Goal: Register for event/course: Sign up to attend an event or enroll in a course

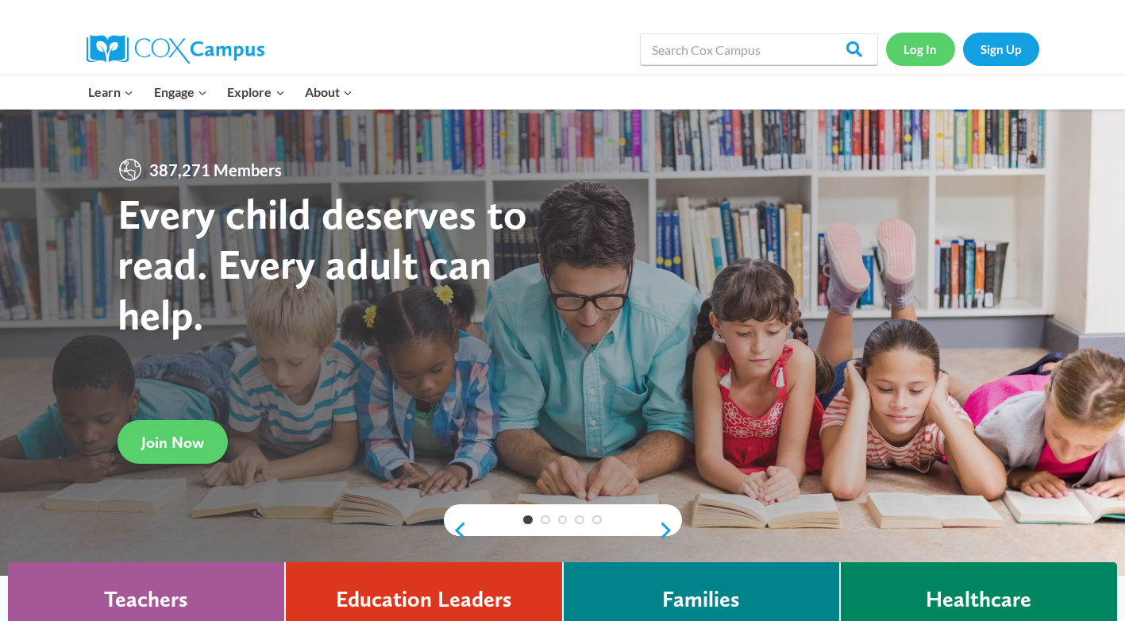
click at [897, 50] on link "Log In" at bounding box center [920, 49] width 69 height 33
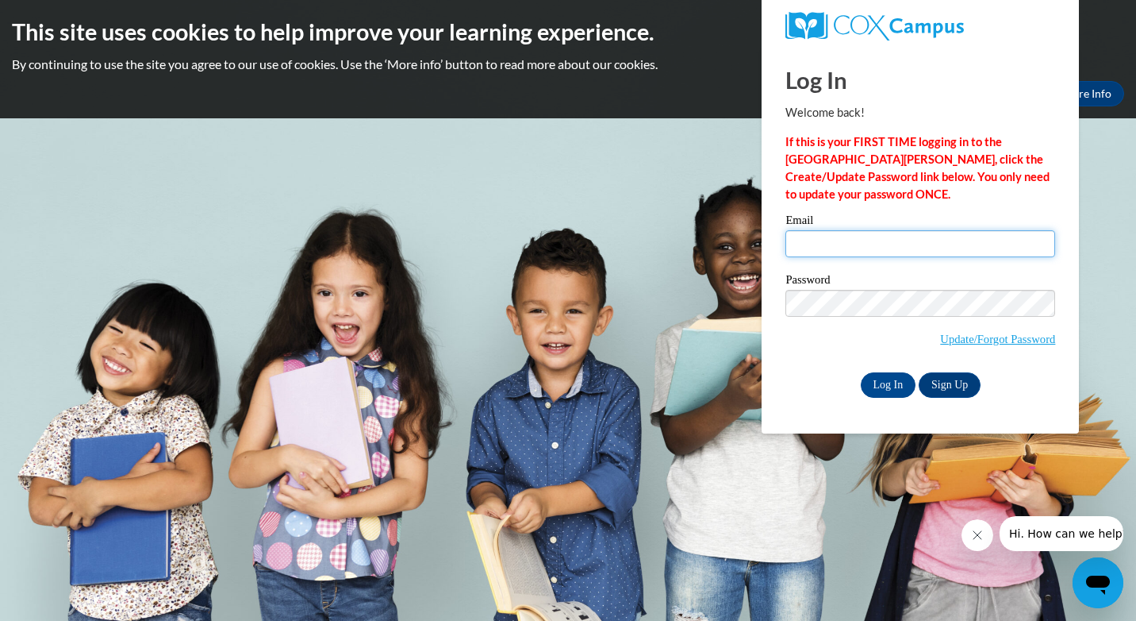
click at [909, 240] on input "Email" at bounding box center [921, 243] width 270 height 27
click at [919, 241] on input "Email" at bounding box center [921, 243] width 270 height 27
type input "Katiepayton664@gmail.com"
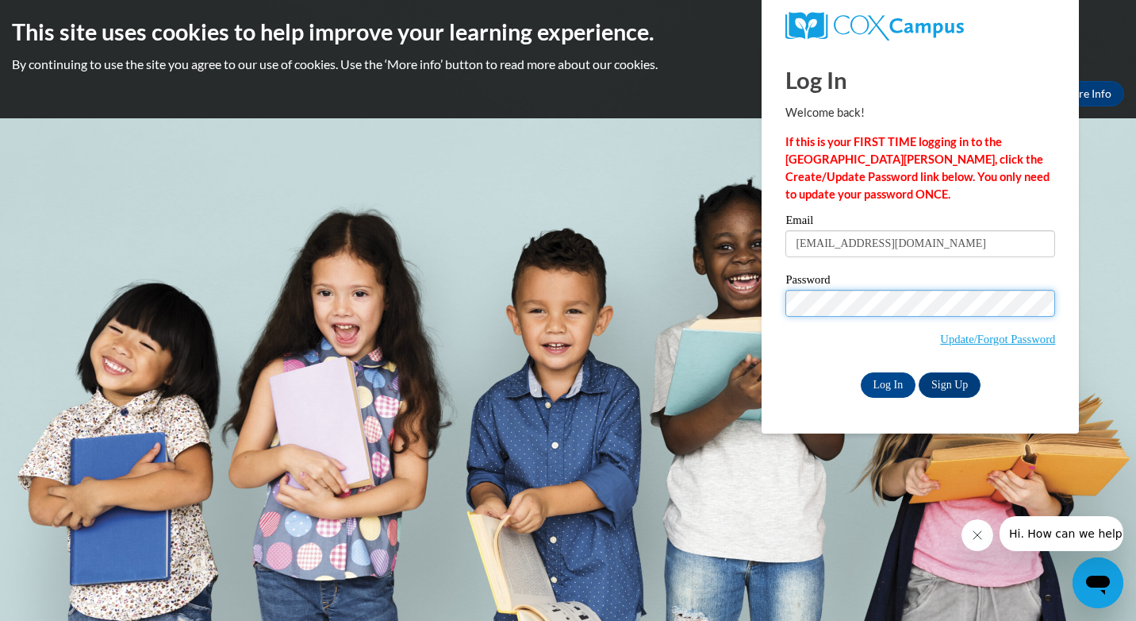
click at [861, 372] on input "Log In" at bounding box center [889, 384] width 56 height 25
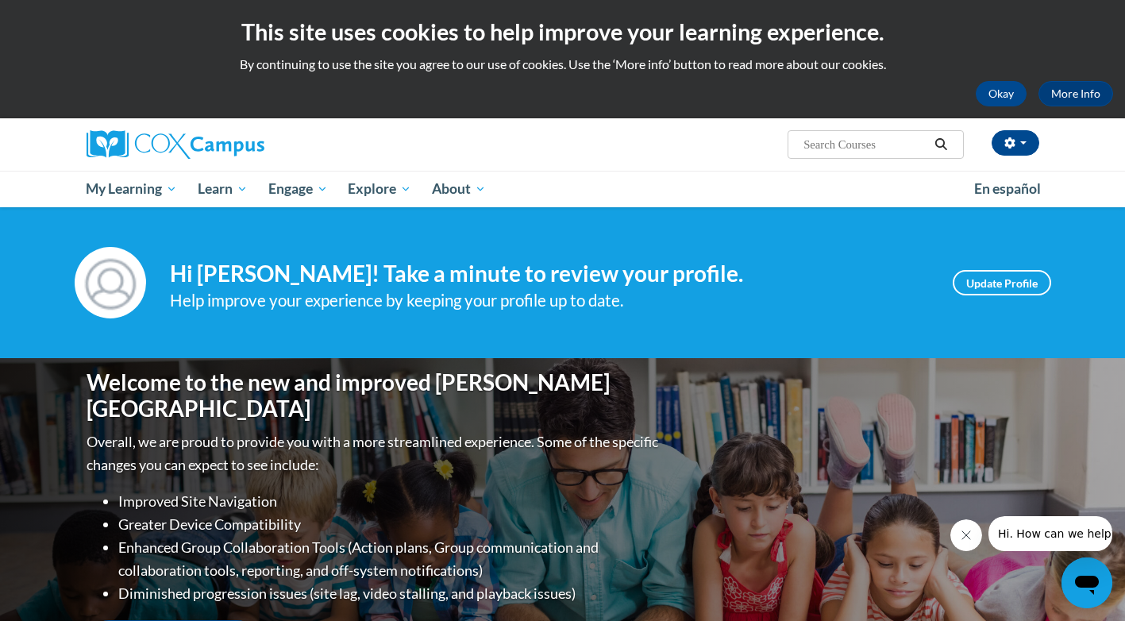
click at [875, 140] on input "Search..." at bounding box center [865, 144] width 127 height 19
type input "talk with me"
click at [936, 142] on icon "Search" at bounding box center [941, 144] width 12 height 12
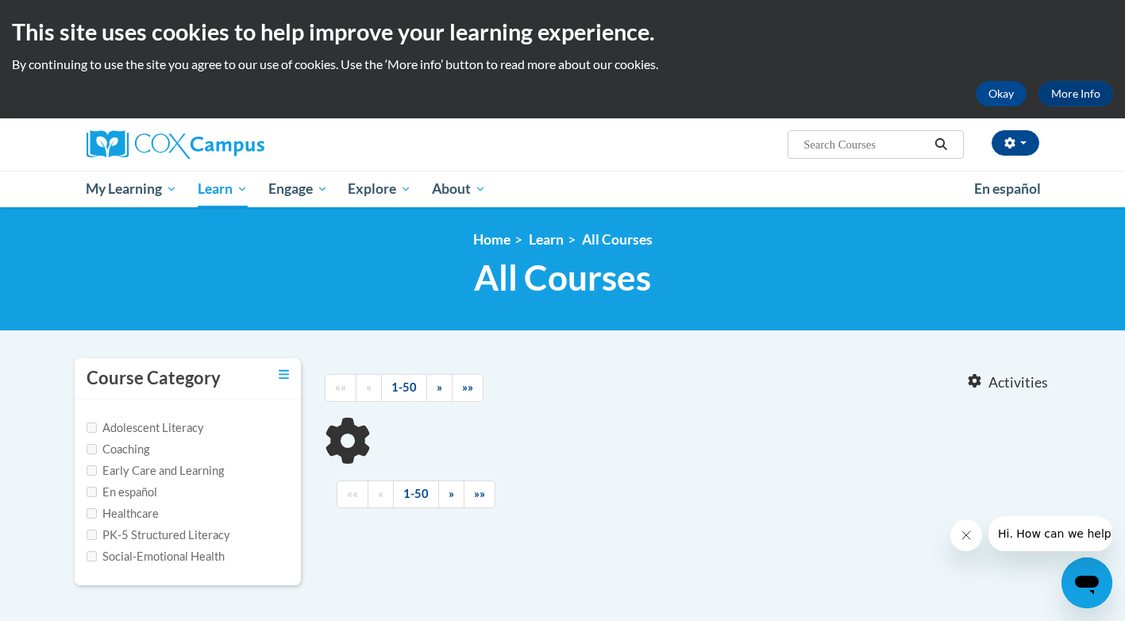
type input "talk with me"
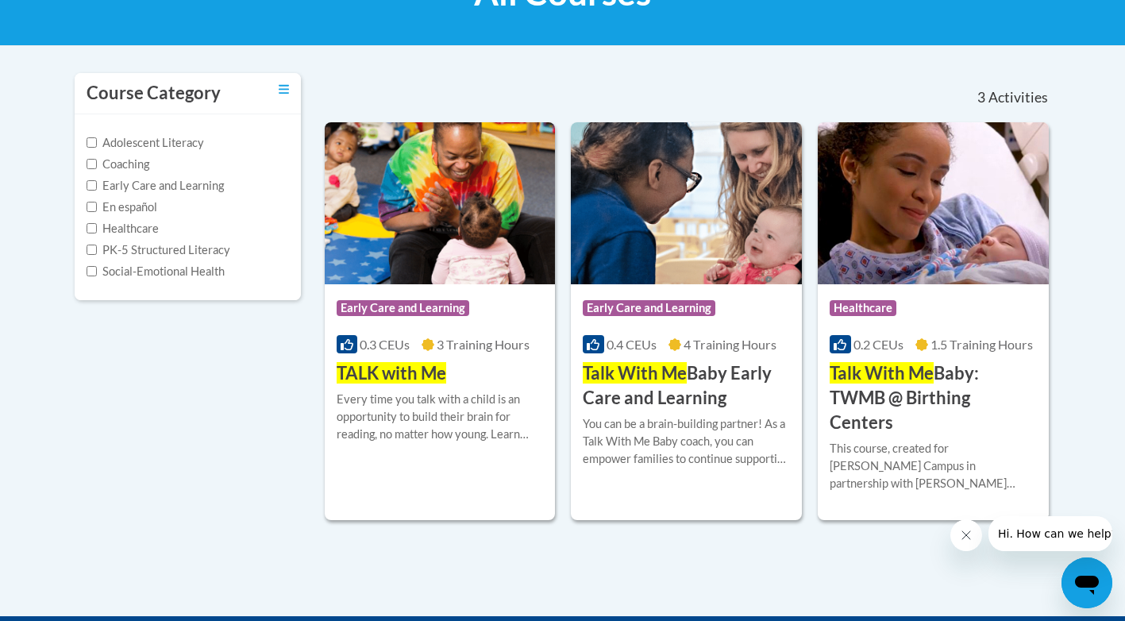
scroll to position [291, 0]
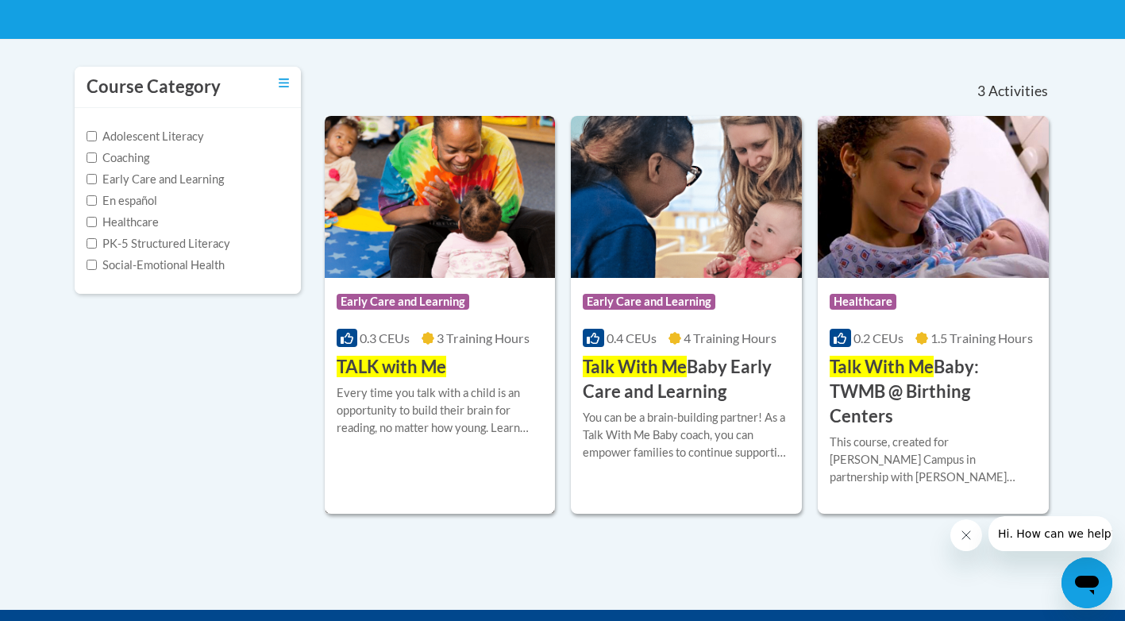
click at [409, 263] on img at bounding box center [440, 197] width 231 height 162
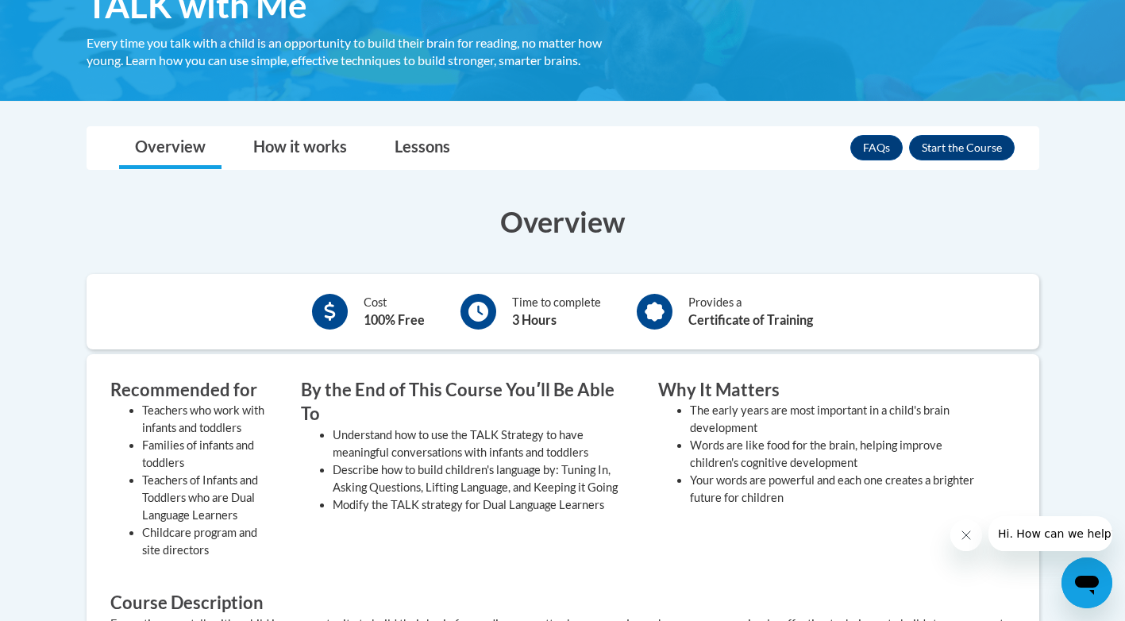
scroll to position [291, 0]
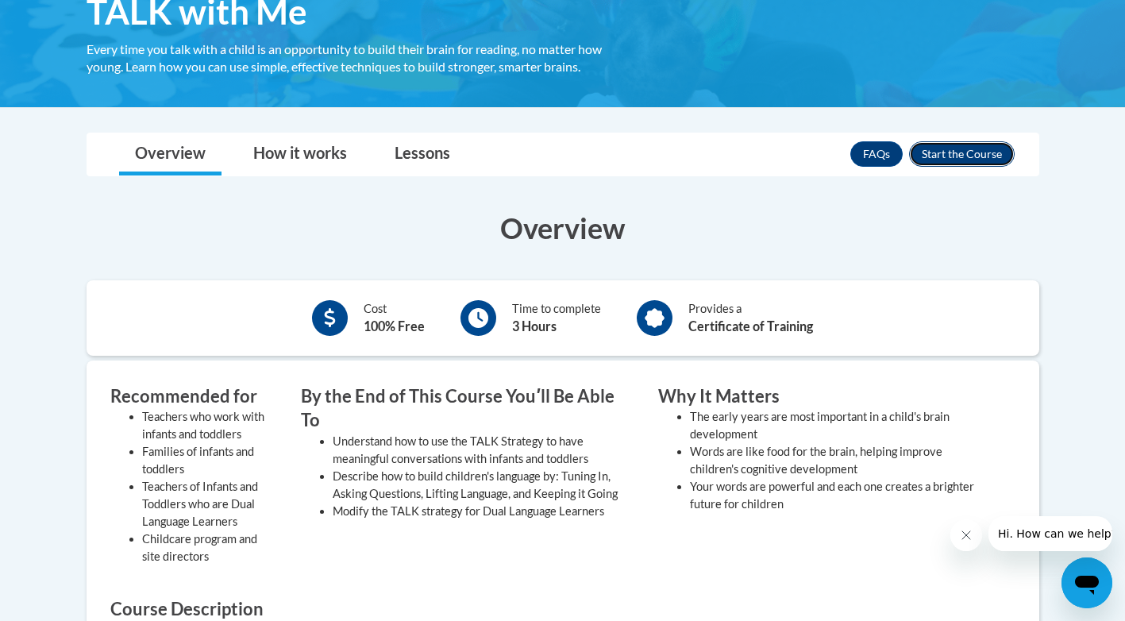
click at [935, 165] on button "Enroll" at bounding box center [962, 153] width 106 height 25
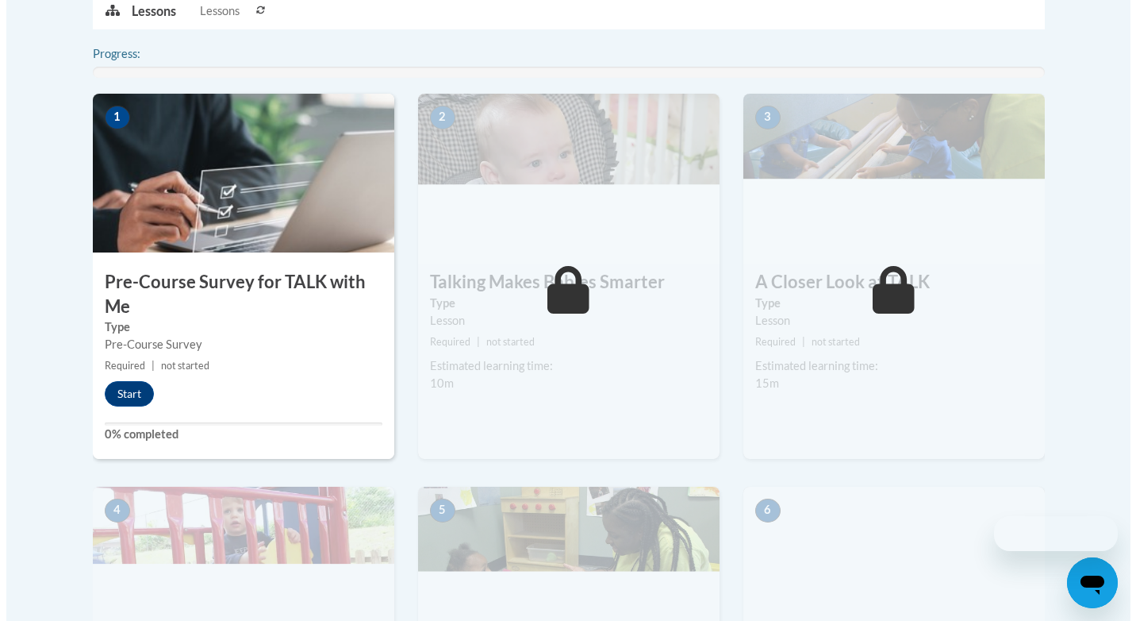
scroll to position [478, 0]
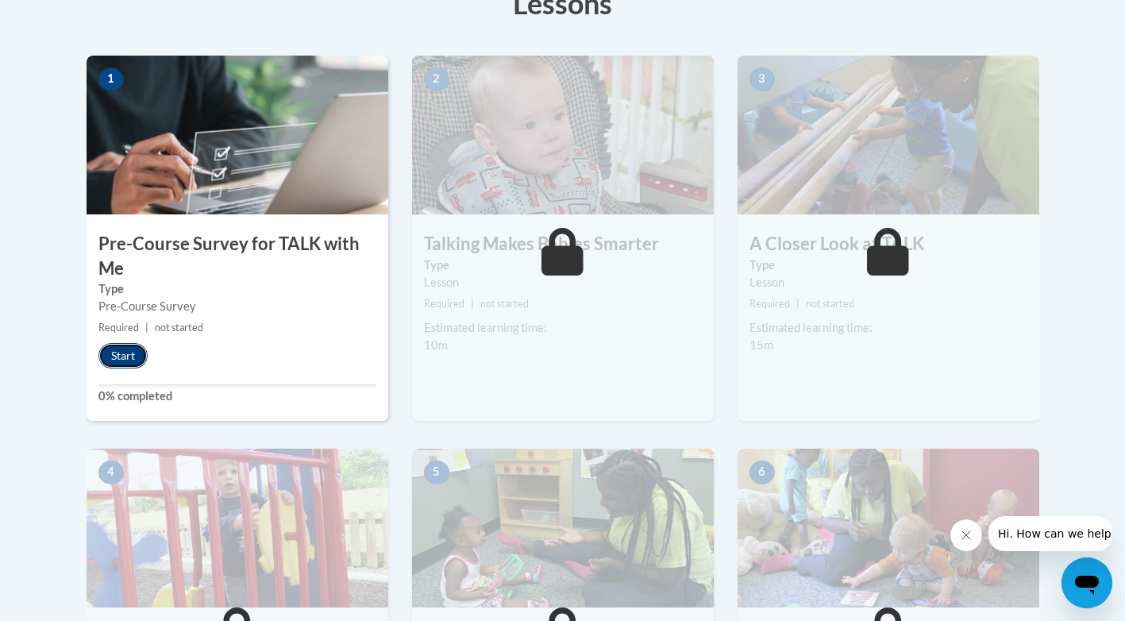
click at [125, 349] on button "Start" at bounding box center [122, 355] width 49 height 25
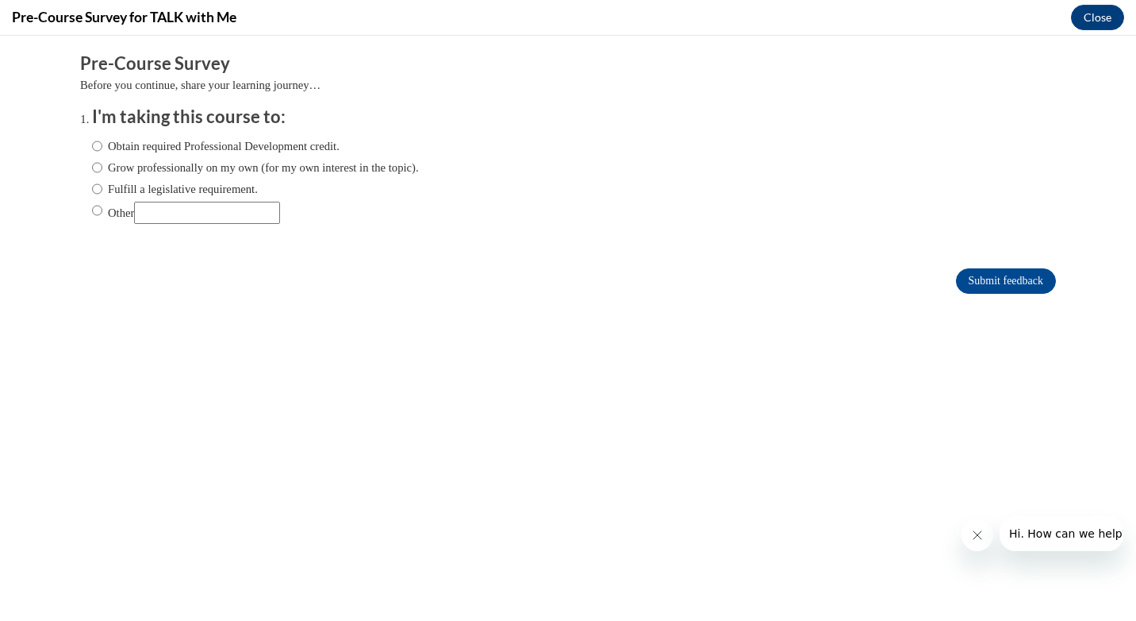
scroll to position [0, 0]
click at [92, 147] on input "Obtain required Professional Development credit." at bounding box center [97, 145] width 10 height 17
radio input "true"
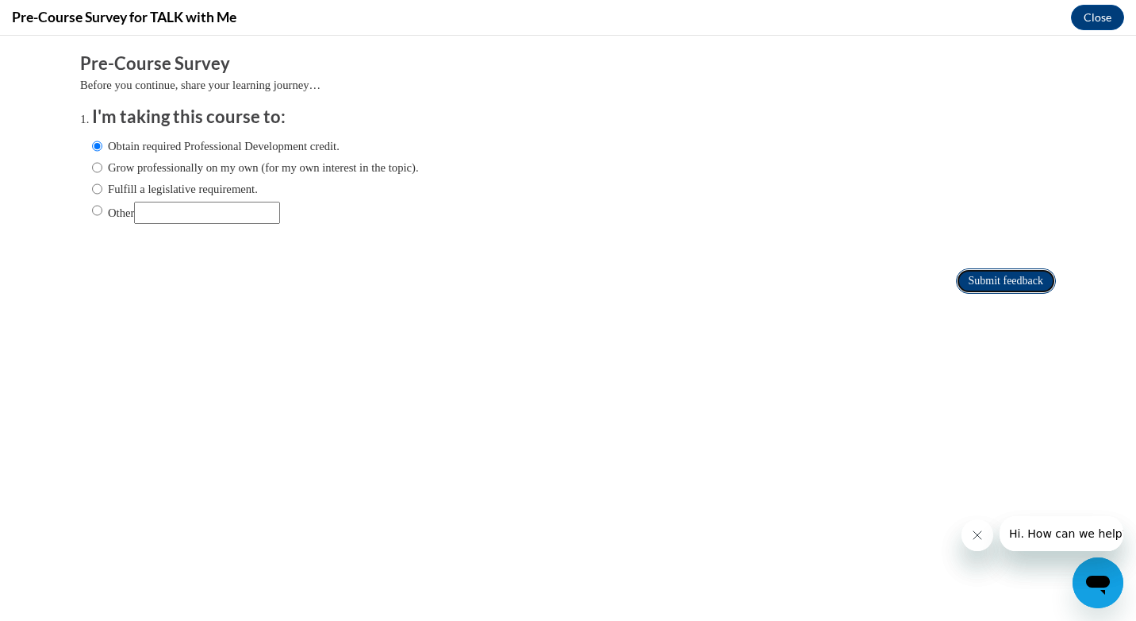
click at [962, 286] on input "Submit feedback" at bounding box center [1006, 280] width 100 height 25
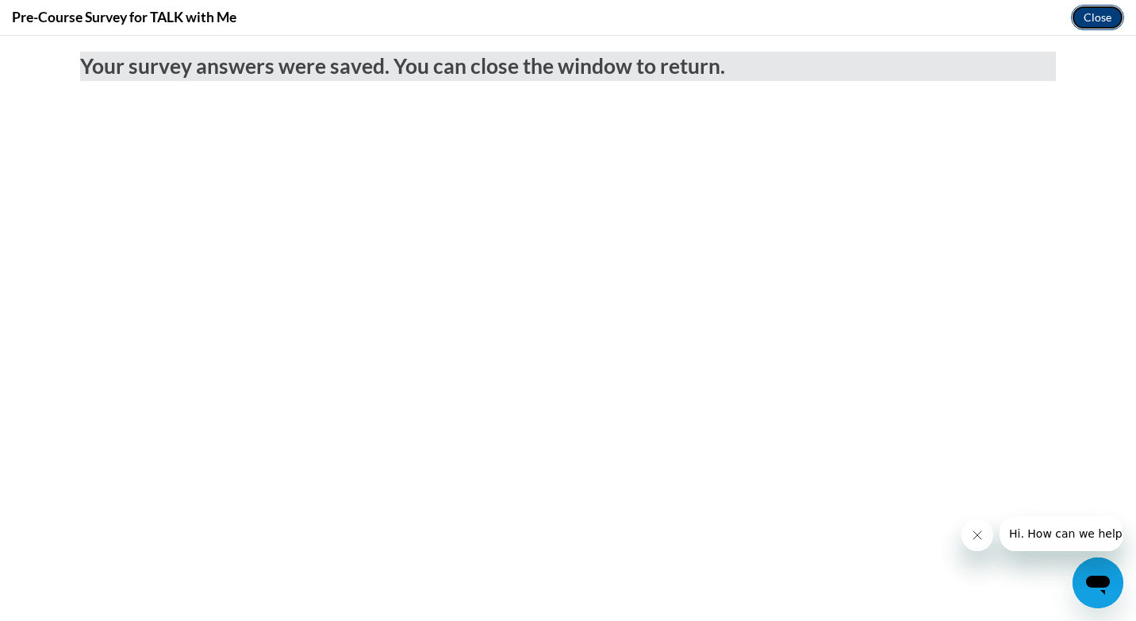
click at [1080, 21] on button "Close" at bounding box center [1097, 17] width 53 height 25
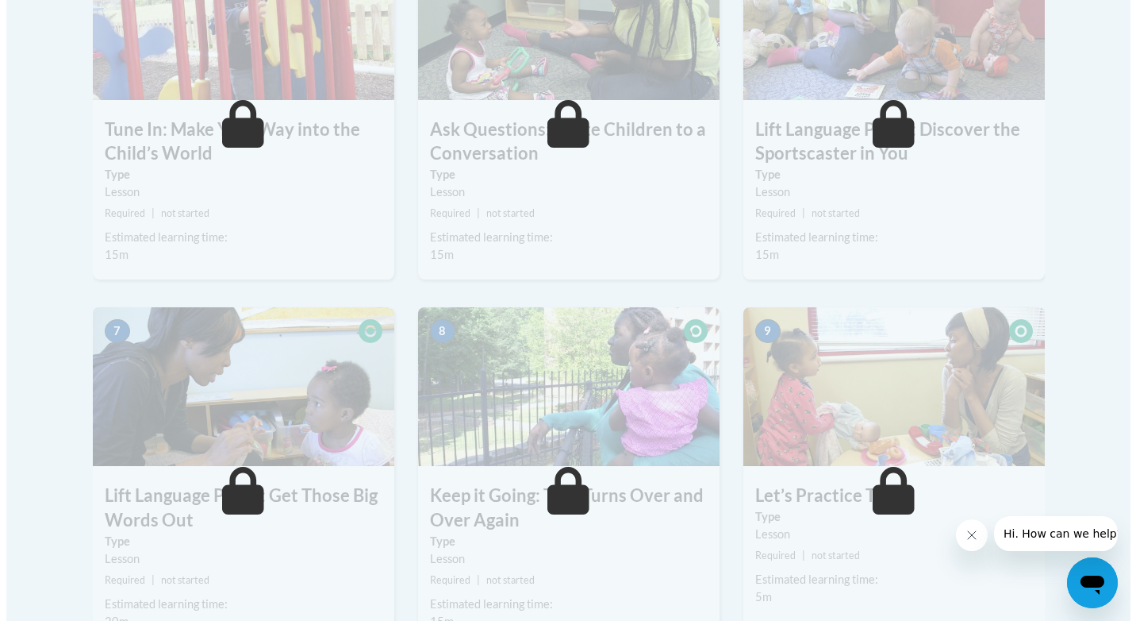
scroll to position [403, 0]
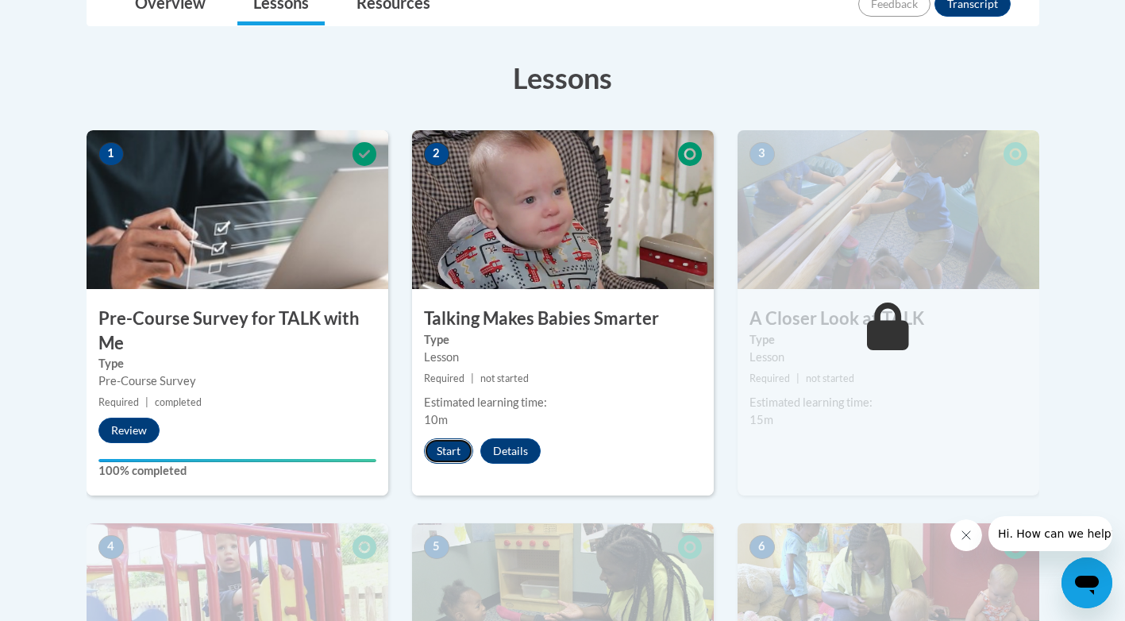
click at [458, 456] on button "Start" at bounding box center [448, 450] width 49 height 25
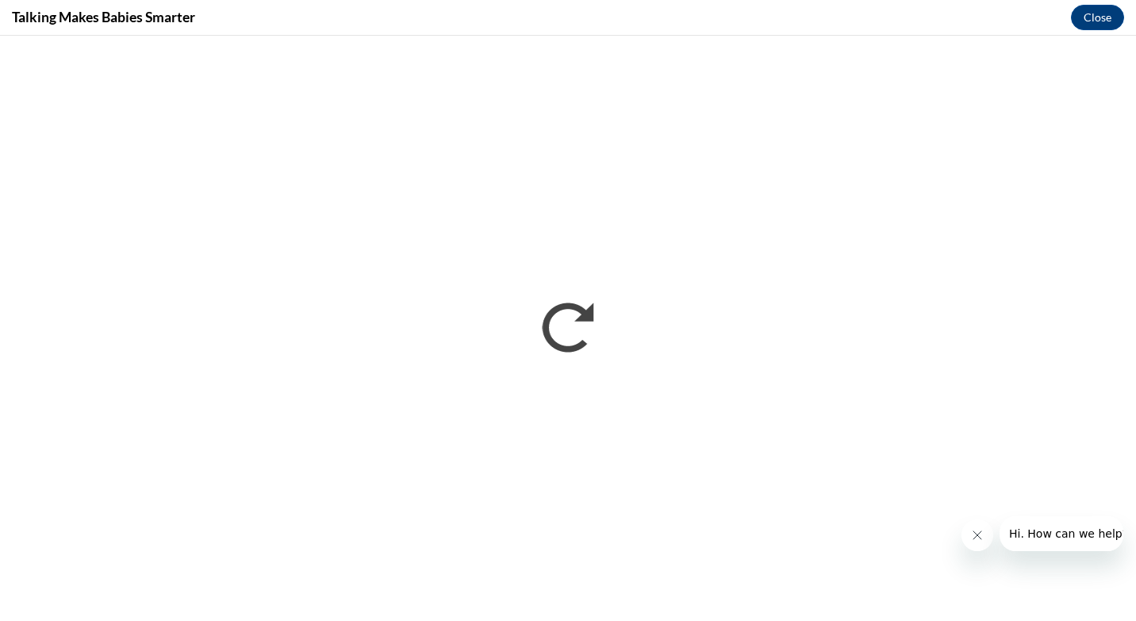
scroll to position [0, 0]
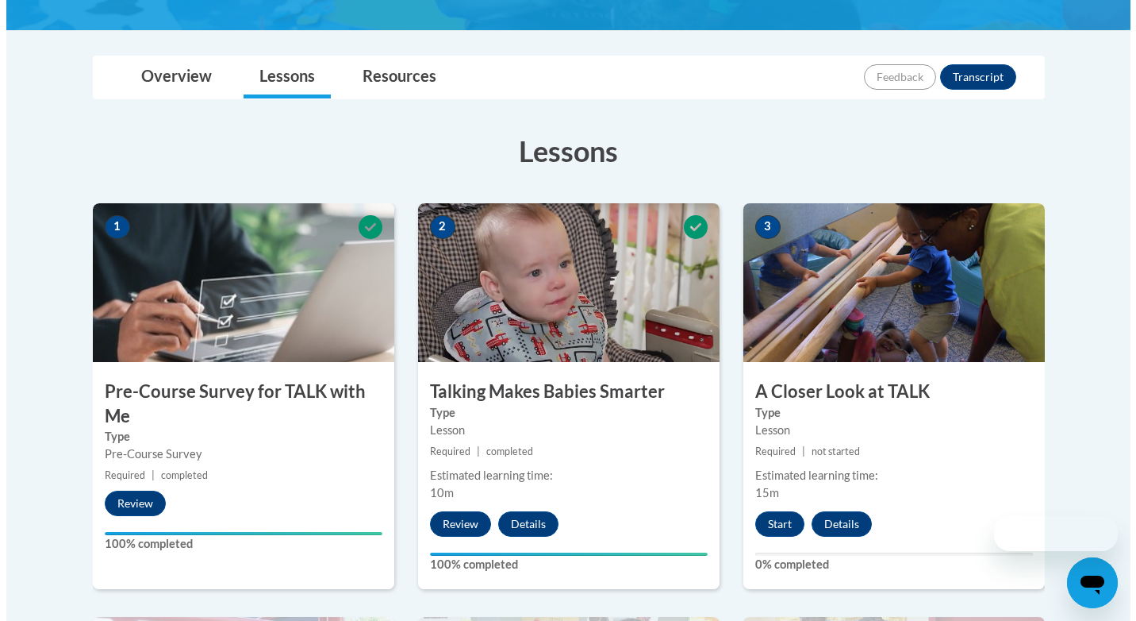
scroll to position [582, 0]
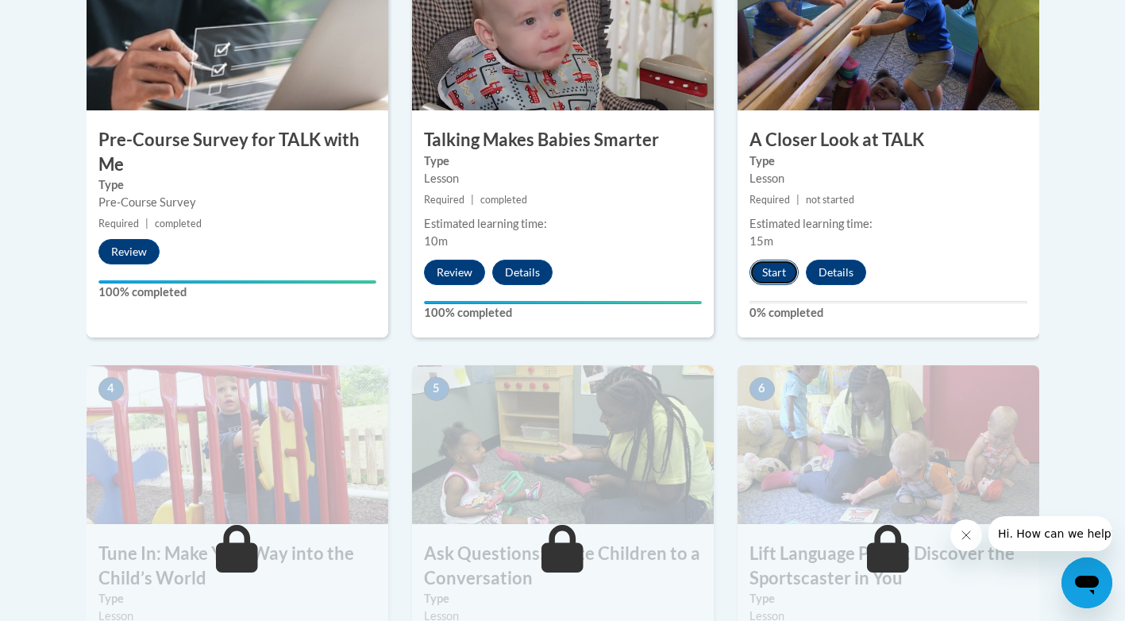
click at [758, 275] on button "Start" at bounding box center [773, 272] width 49 height 25
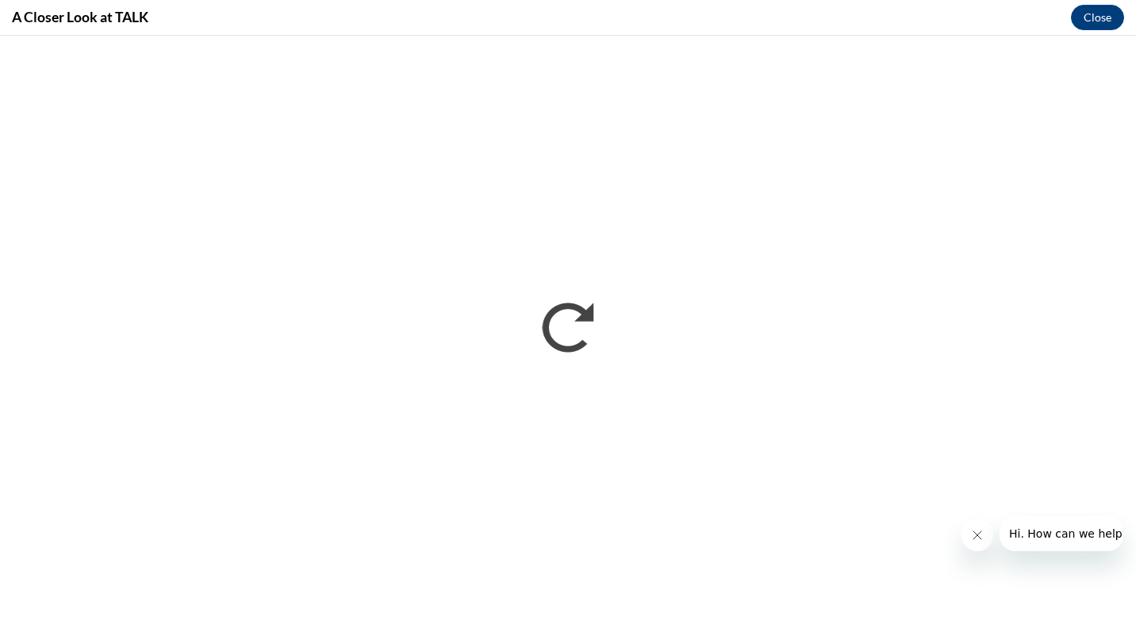
scroll to position [0, 0]
click at [971, 537] on icon "Close message from company" at bounding box center [977, 535] width 13 height 13
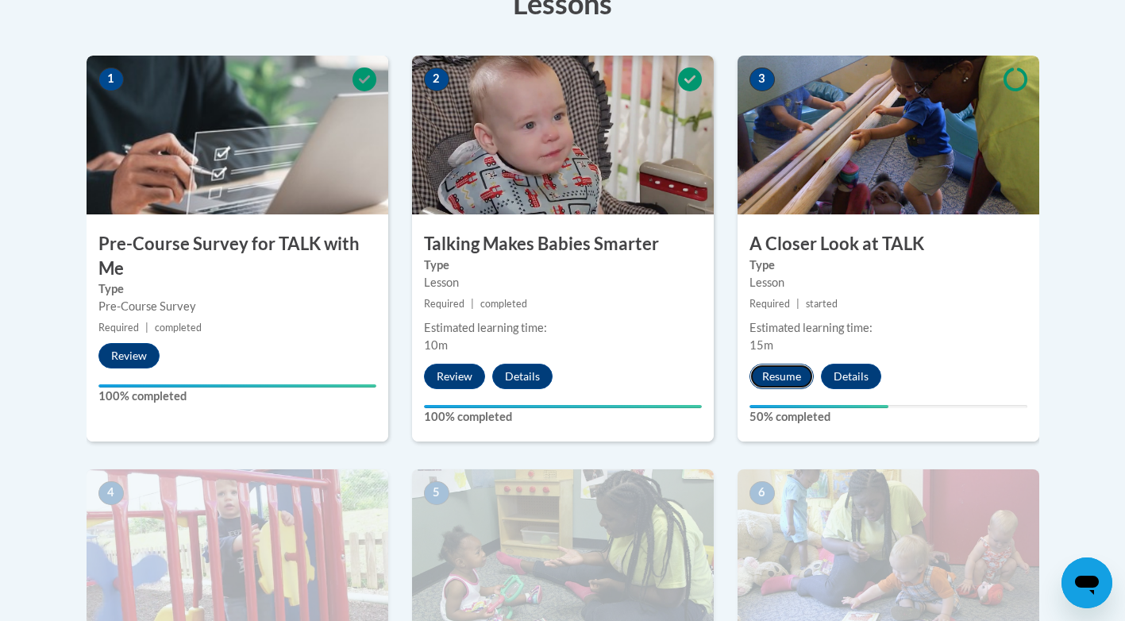
click at [786, 371] on button "Resume" at bounding box center [781, 375] width 64 height 25
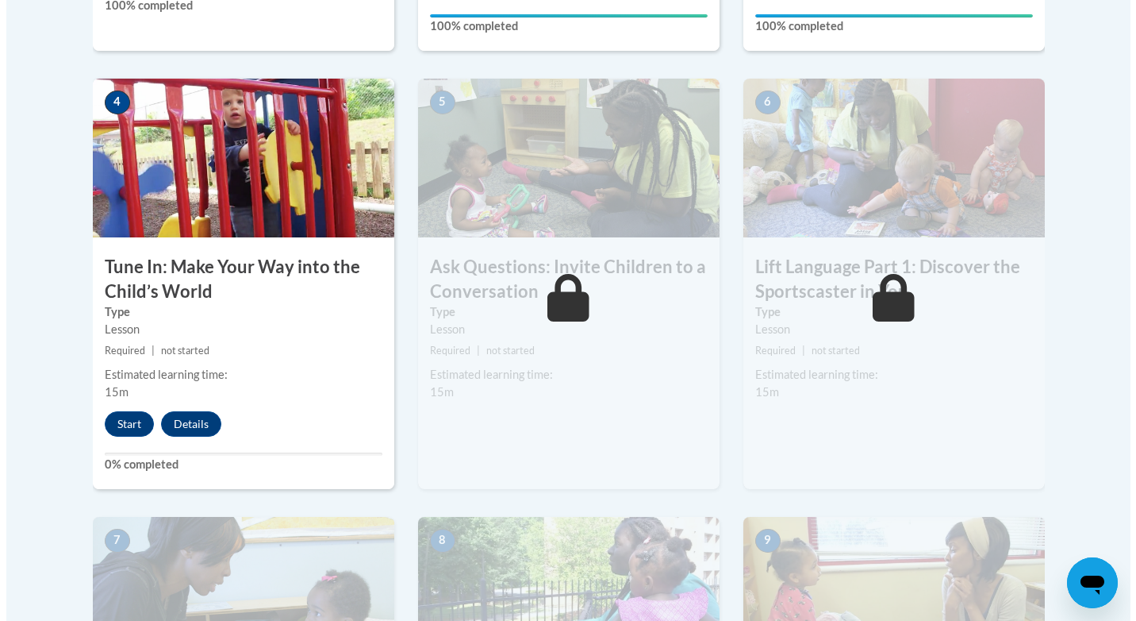
scroll to position [873, 0]
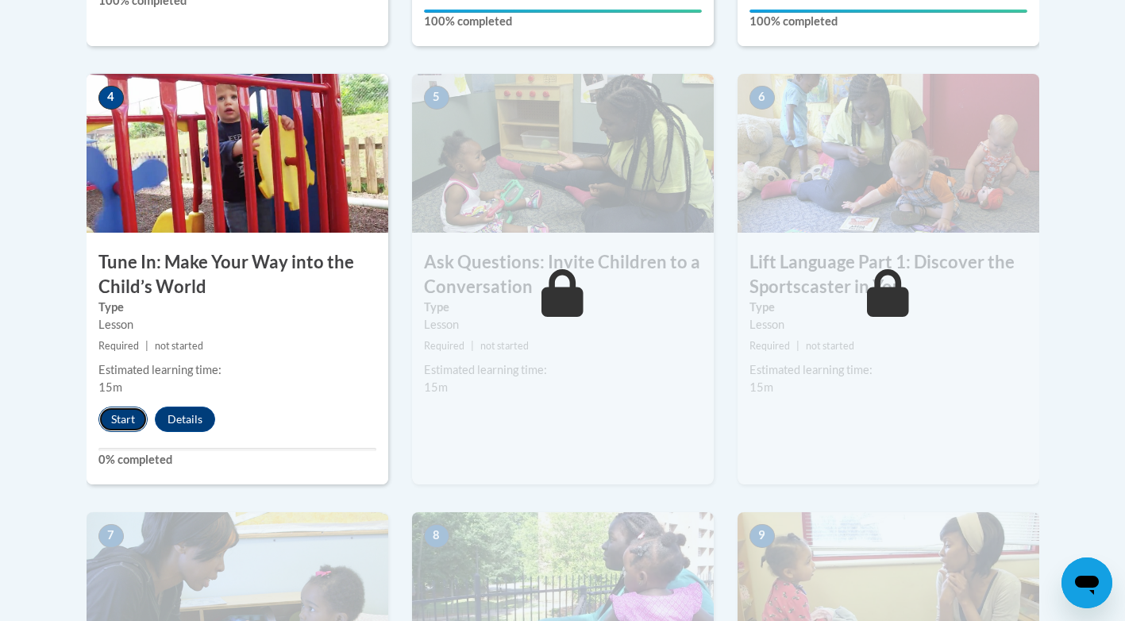
click at [123, 410] on button "Start" at bounding box center [122, 418] width 49 height 25
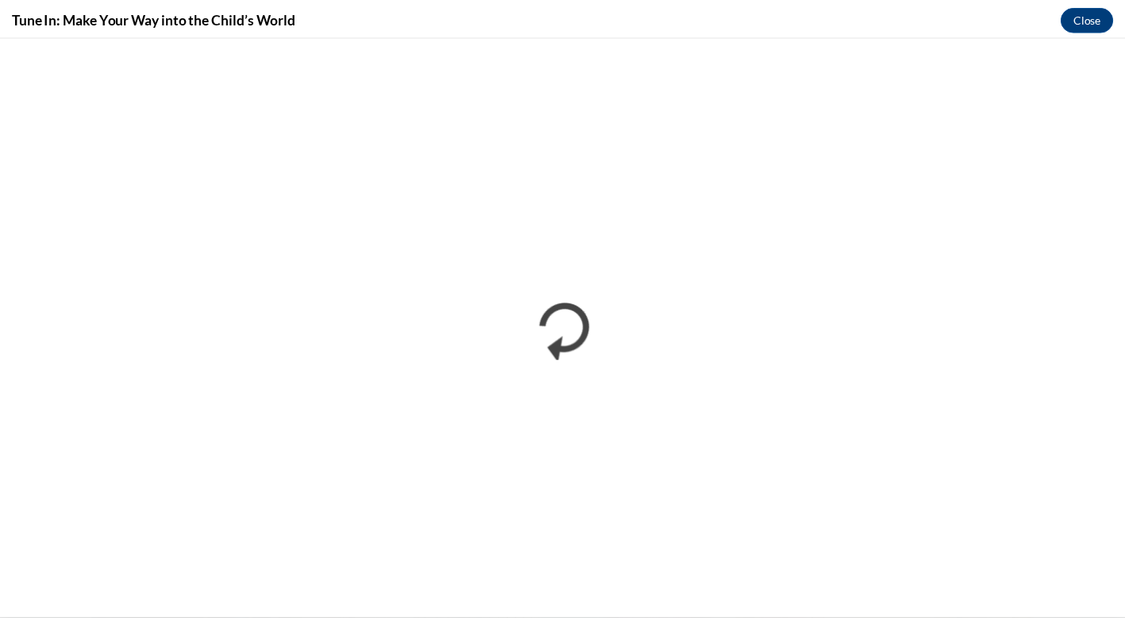
scroll to position [0, 0]
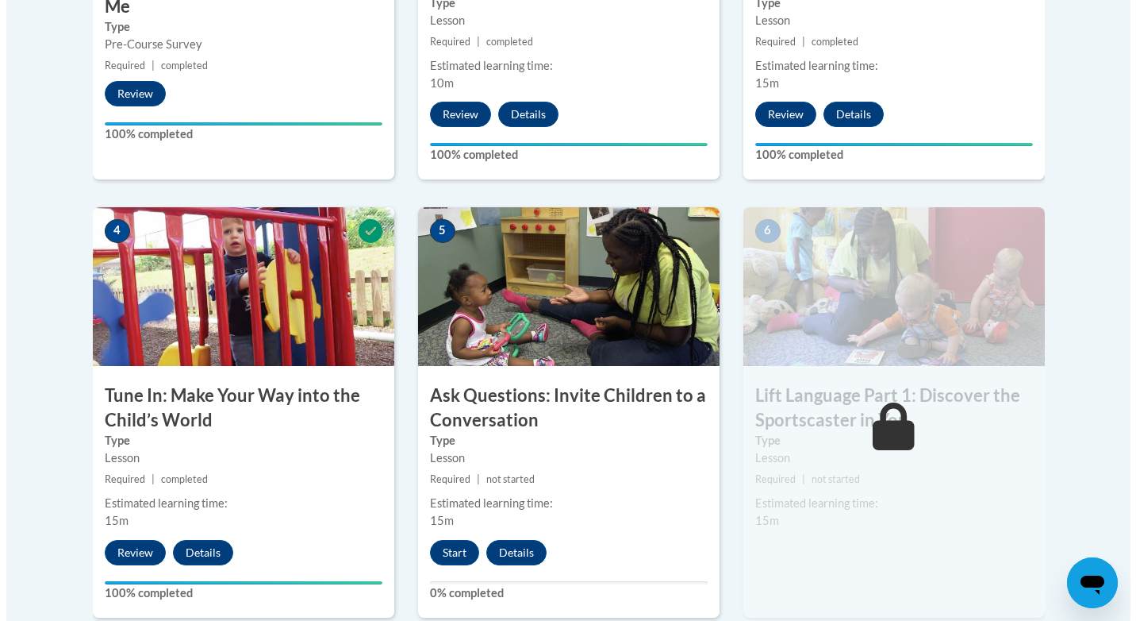
scroll to position [725, 0]
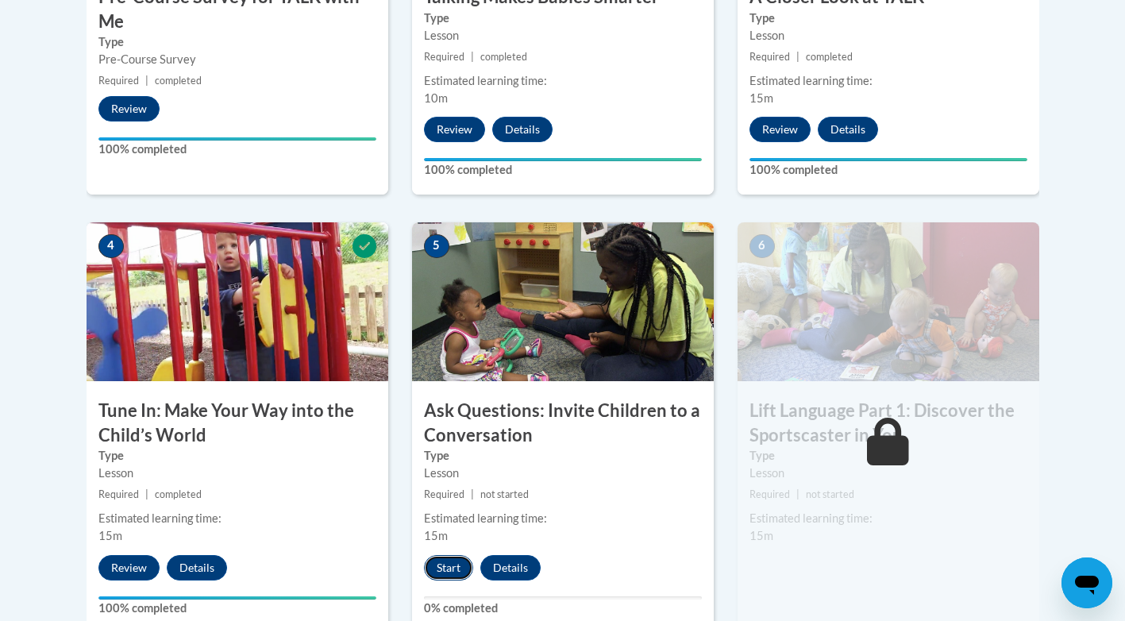
click at [431, 568] on button "Start" at bounding box center [448, 567] width 49 height 25
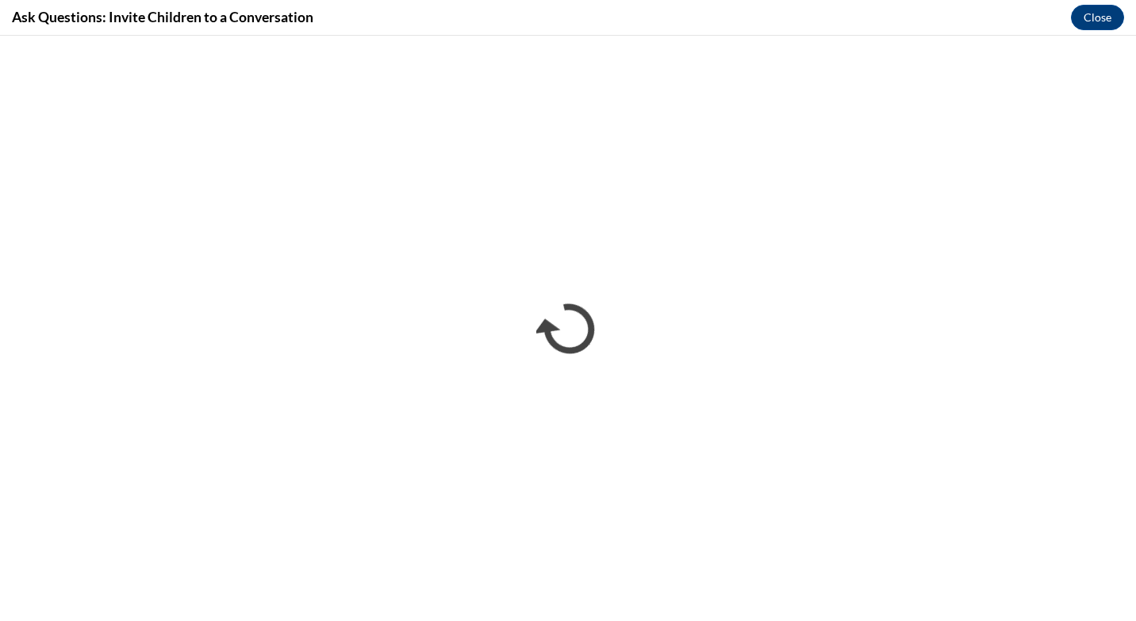
scroll to position [0, 0]
